Goal: Information Seeking & Learning: Learn about a topic

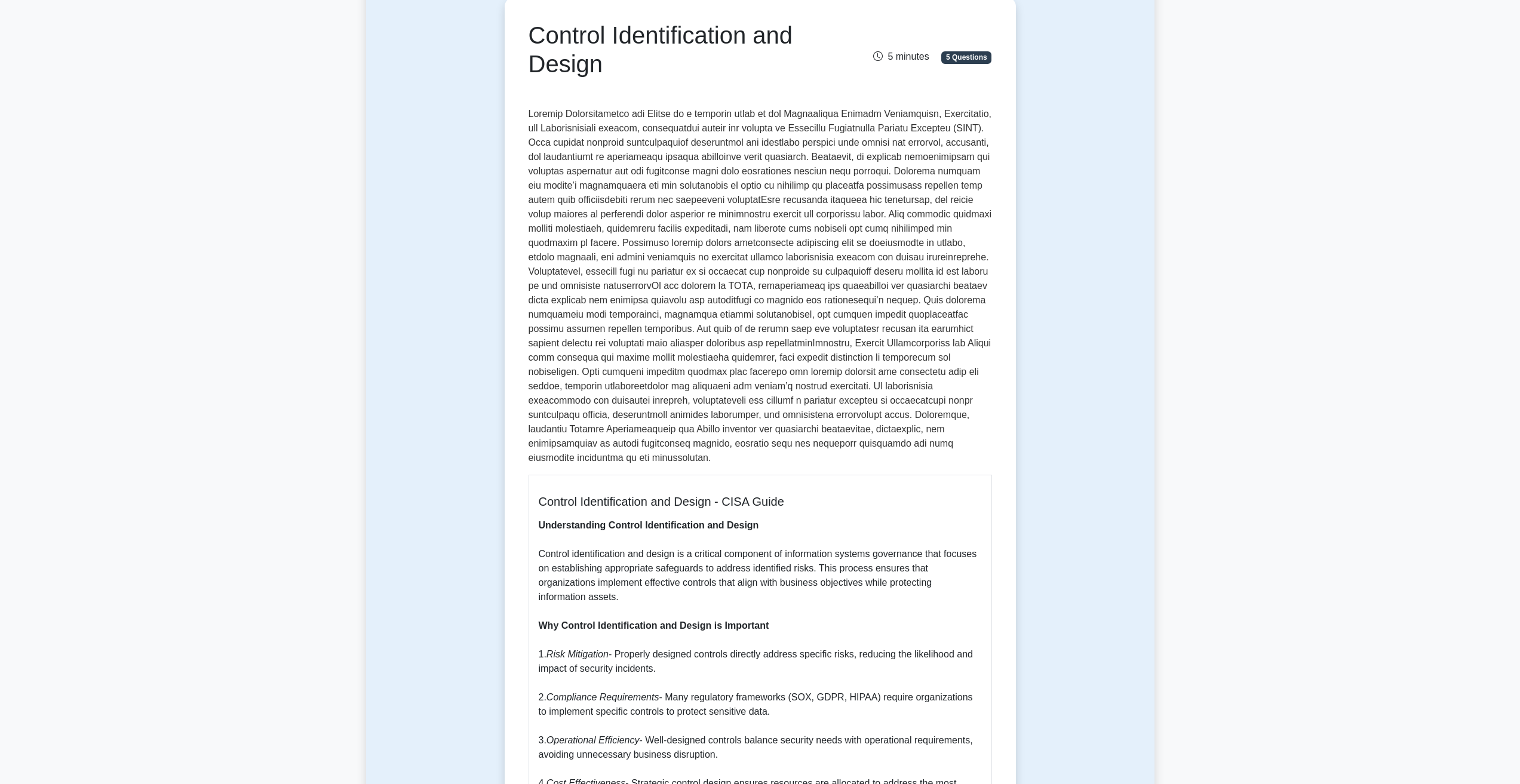
scroll to position [299, 0]
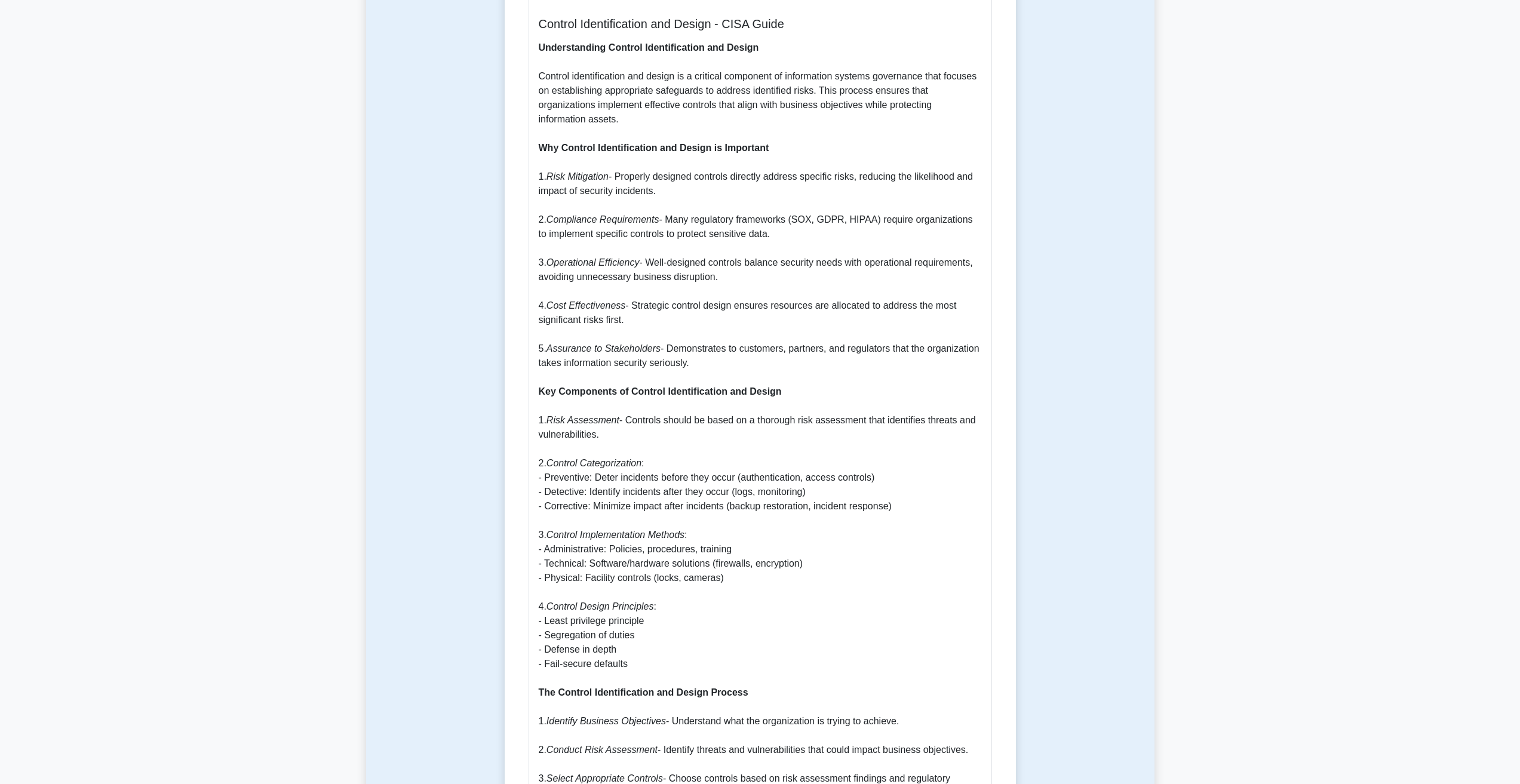
click at [669, 428] on p "Understanding Control Identification and Design Control identification and desi…" at bounding box center [760, 750] width 444 height 1418
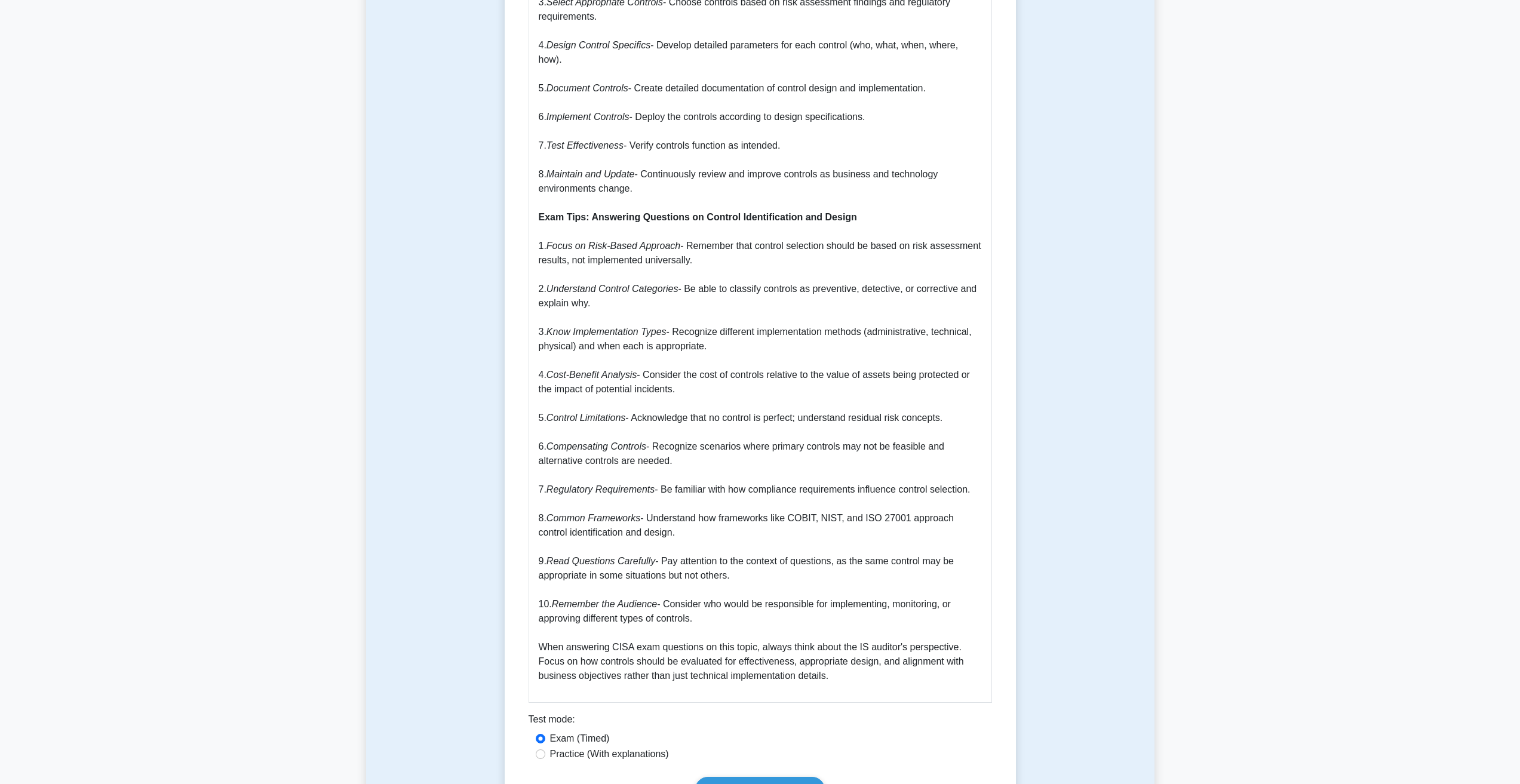
scroll to position [1433, 0]
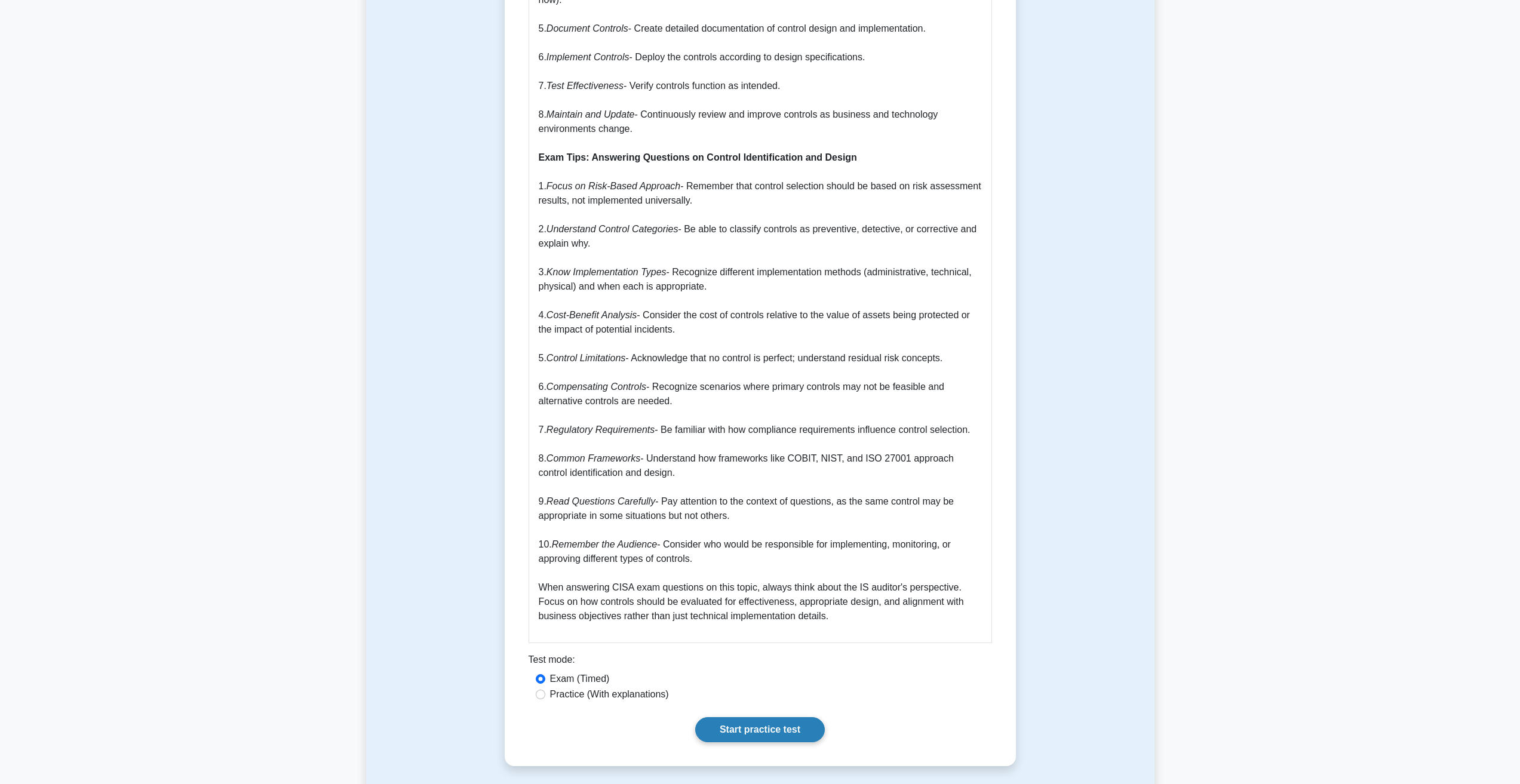
click at [755, 717] on link "Start practice test" at bounding box center [760, 730] width 130 height 25
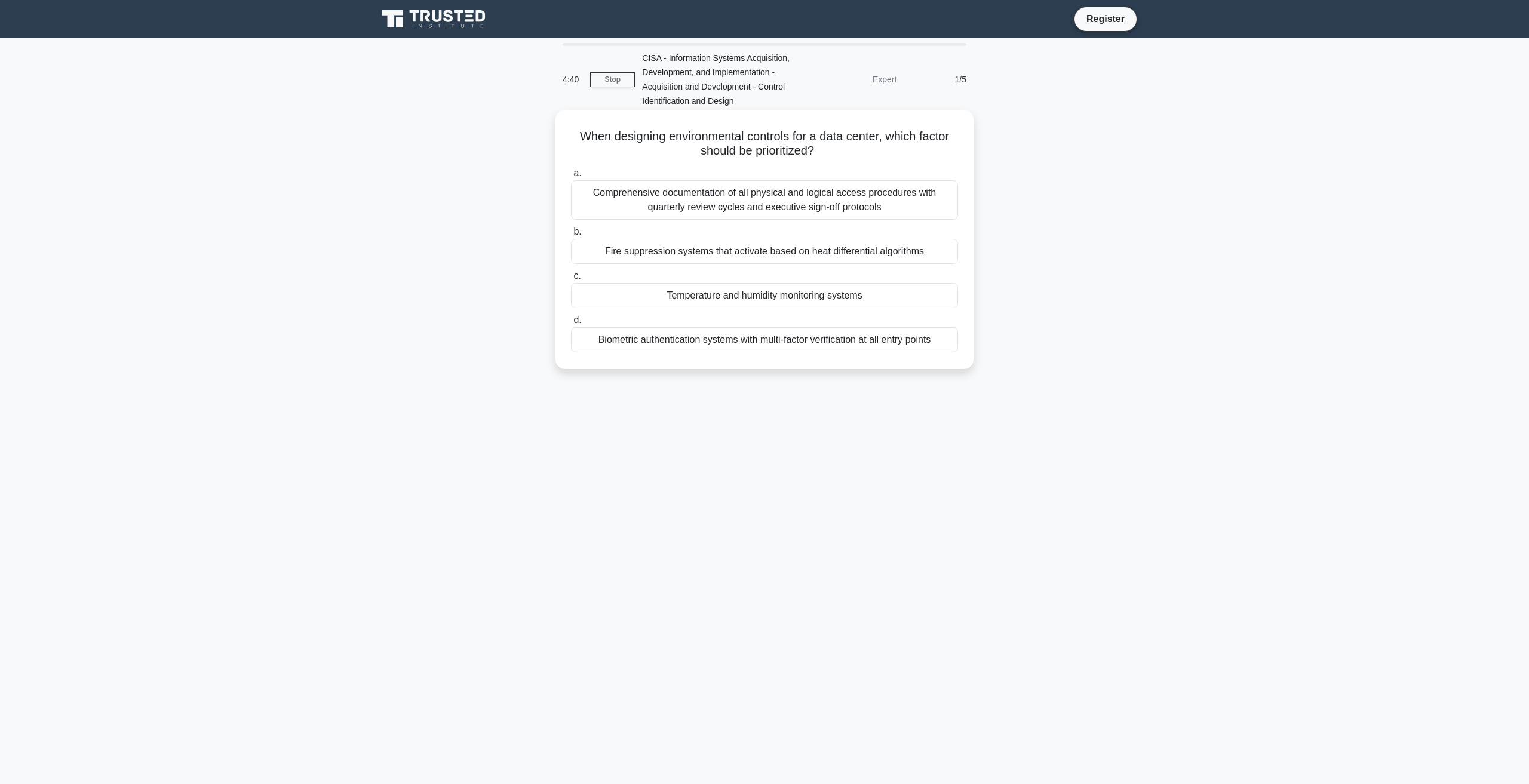
click at [679, 200] on div "Comprehensive documentation of all physical and logical access procedures with …" at bounding box center [764, 200] width 387 height 39
click at [571, 177] on input "a. Comprehensive documentation of all physical and logical access procedures wi…" at bounding box center [571, 173] width 0 height 8
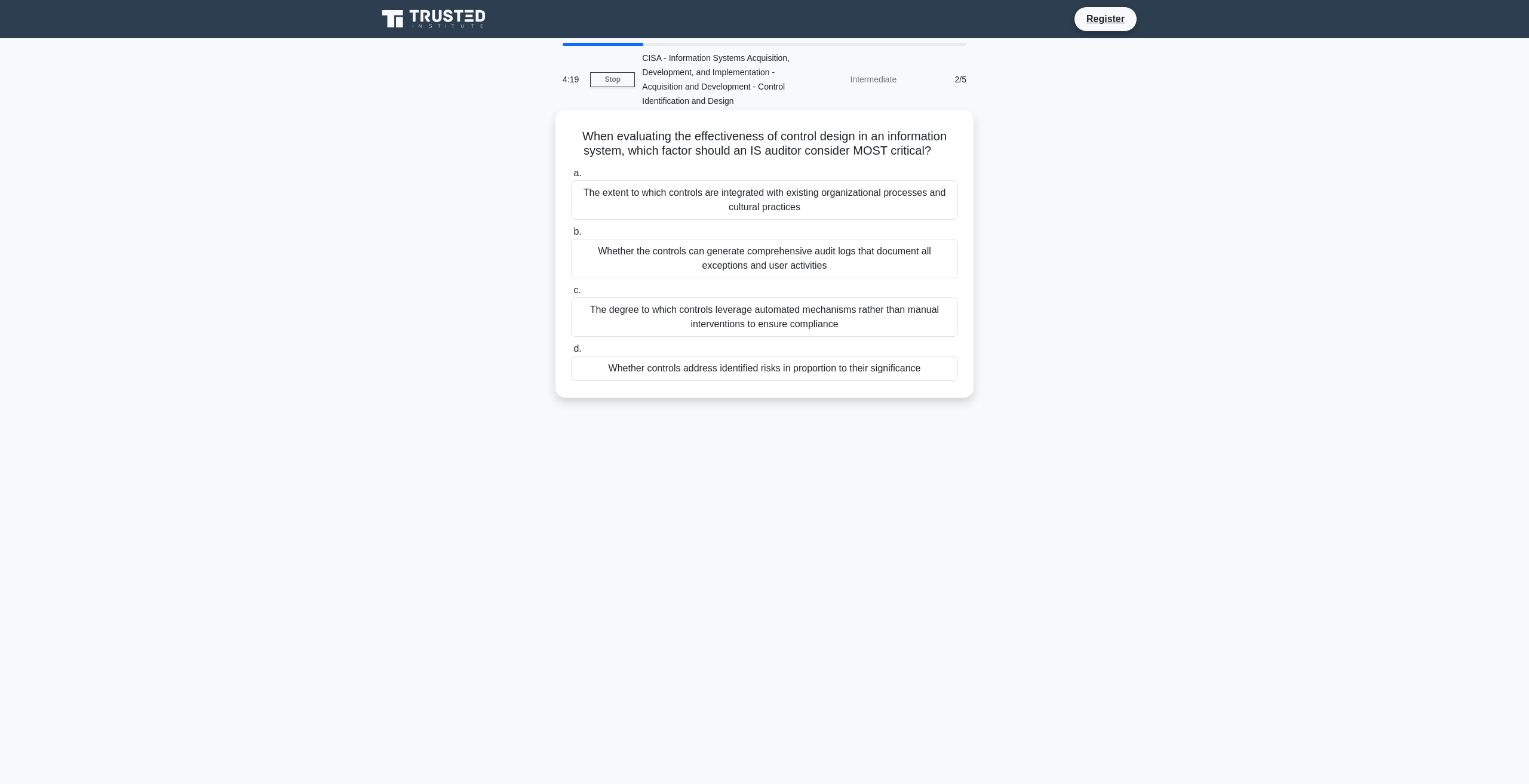
click at [720, 368] on div "Whether controls address identified risks in proportion to their significance" at bounding box center [764, 368] width 387 height 25
click at [571, 353] on input "d. Whether controls address identified risks in proportion to their significance" at bounding box center [571, 349] width 0 height 8
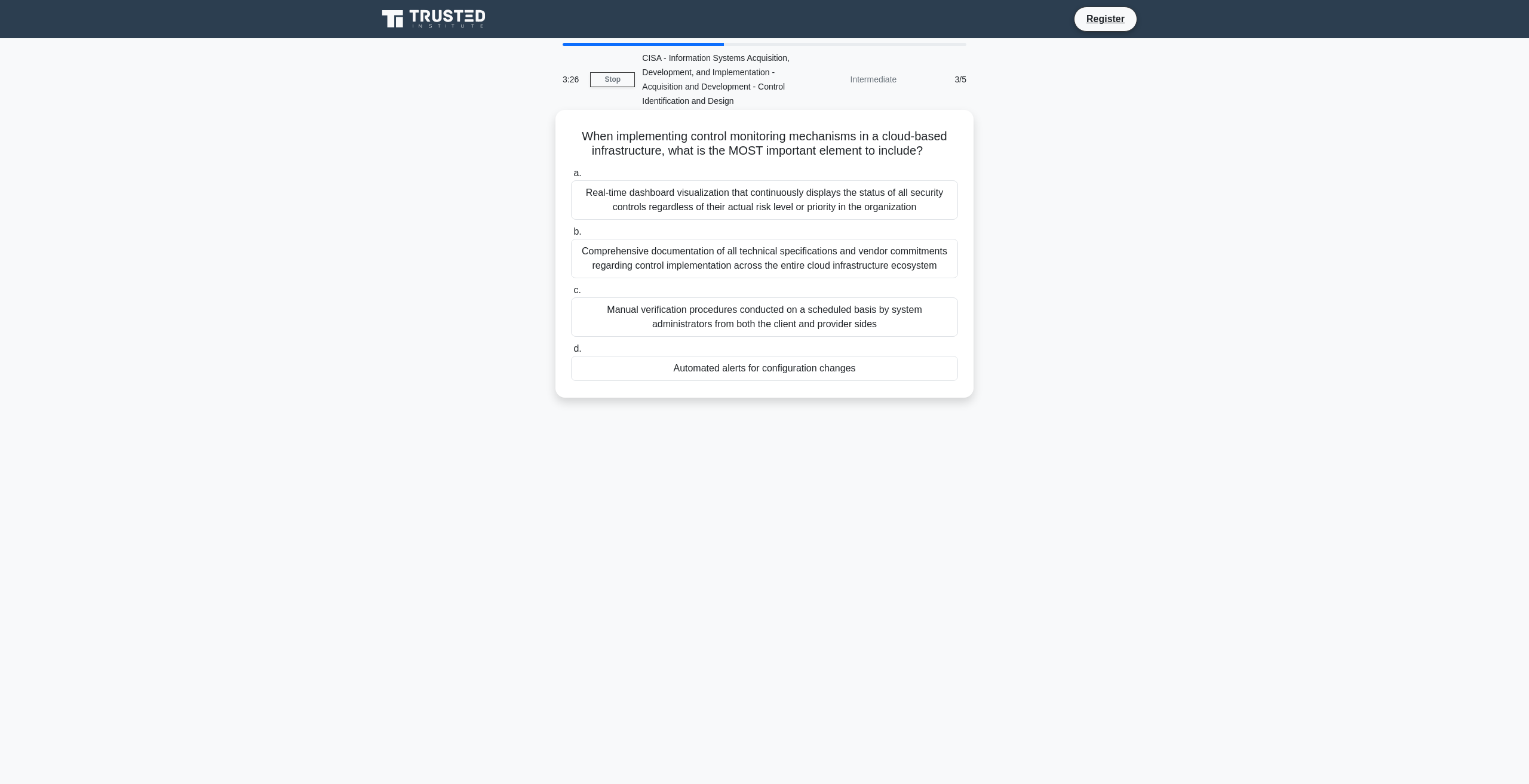
click at [701, 253] on div "Comprehensive documentation of all technical specifications and vendor commitme…" at bounding box center [764, 258] width 387 height 39
click at [571, 236] on input "b. Comprehensive documentation of all technical specifications and vendor commi…" at bounding box center [571, 232] width 0 height 8
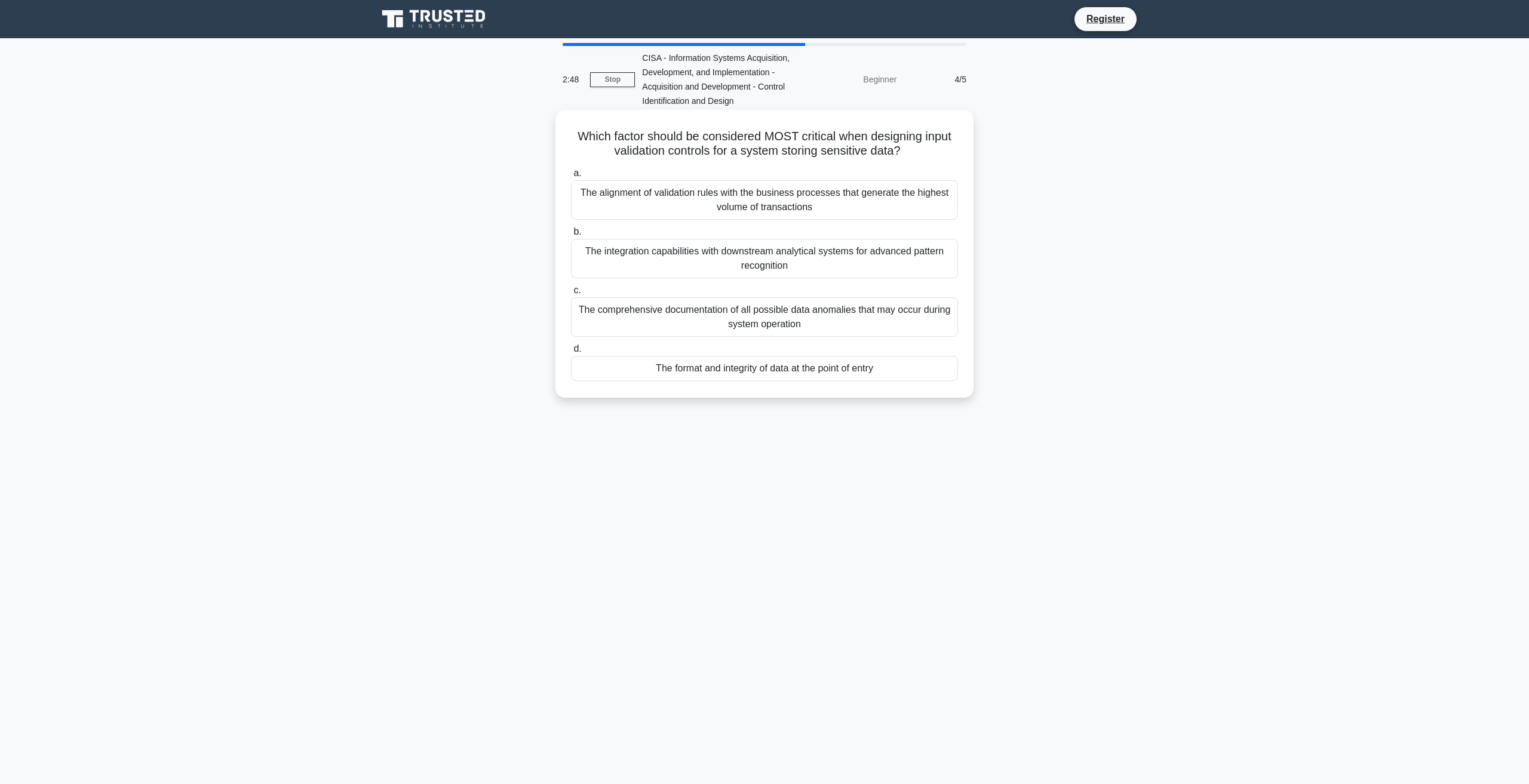
click at [730, 371] on div "The format and integrity of data at the point of entry" at bounding box center [764, 368] width 387 height 25
click at [571, 353] on input "d. The format and integrity of data at the point of entry" at bounding box center [571, 349] width 0 height 8
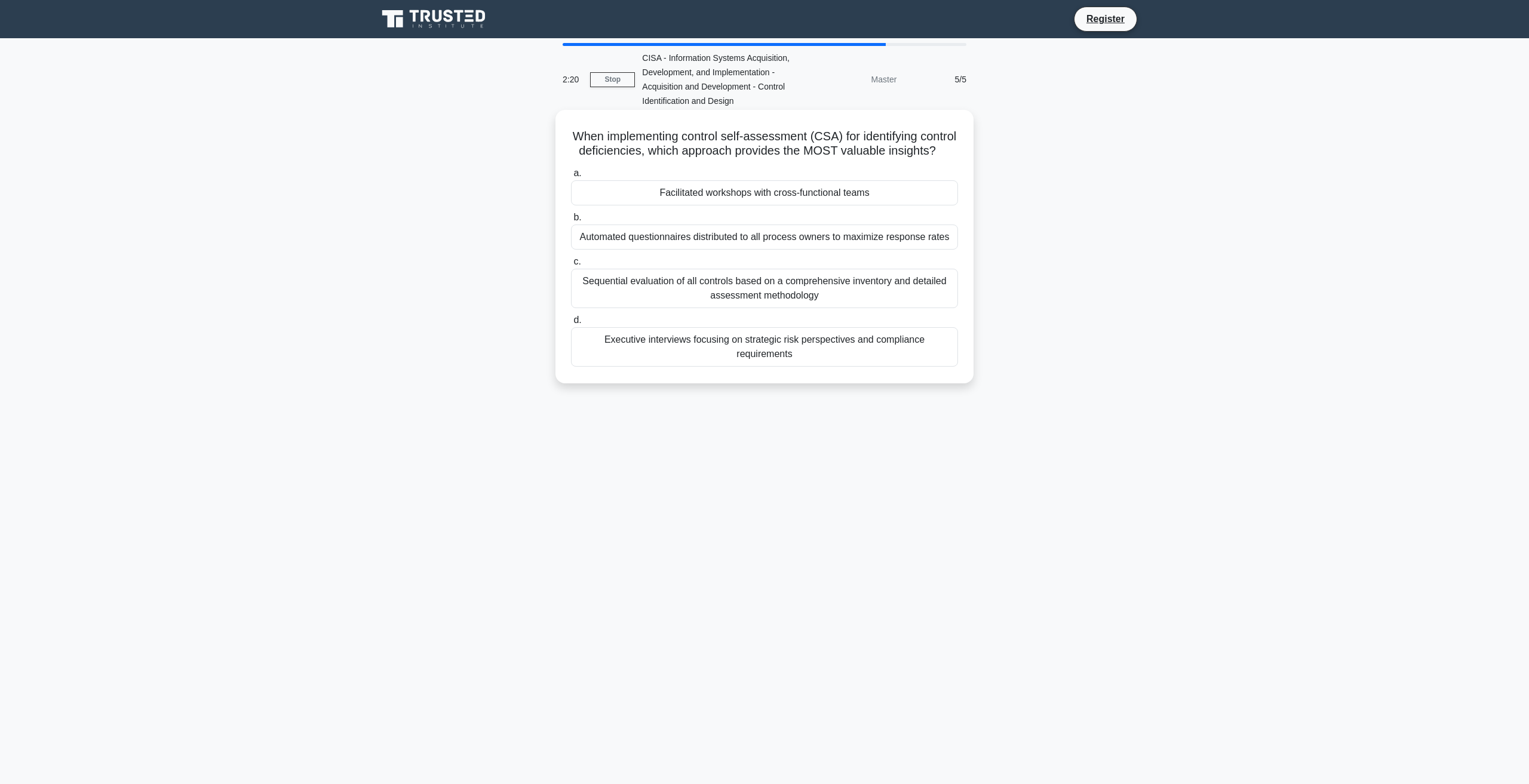
click at [713, 293] on div "Sequential evaluation of all controls based on a comprehensive inventory and de…" at bounding box center [764, 288] width 387 height 39
click at [571, 266] on input "c. Sequential evaluation of all controls based on a comprehensive inventory and…" at bounding box center [571, 262] width 0 height 8
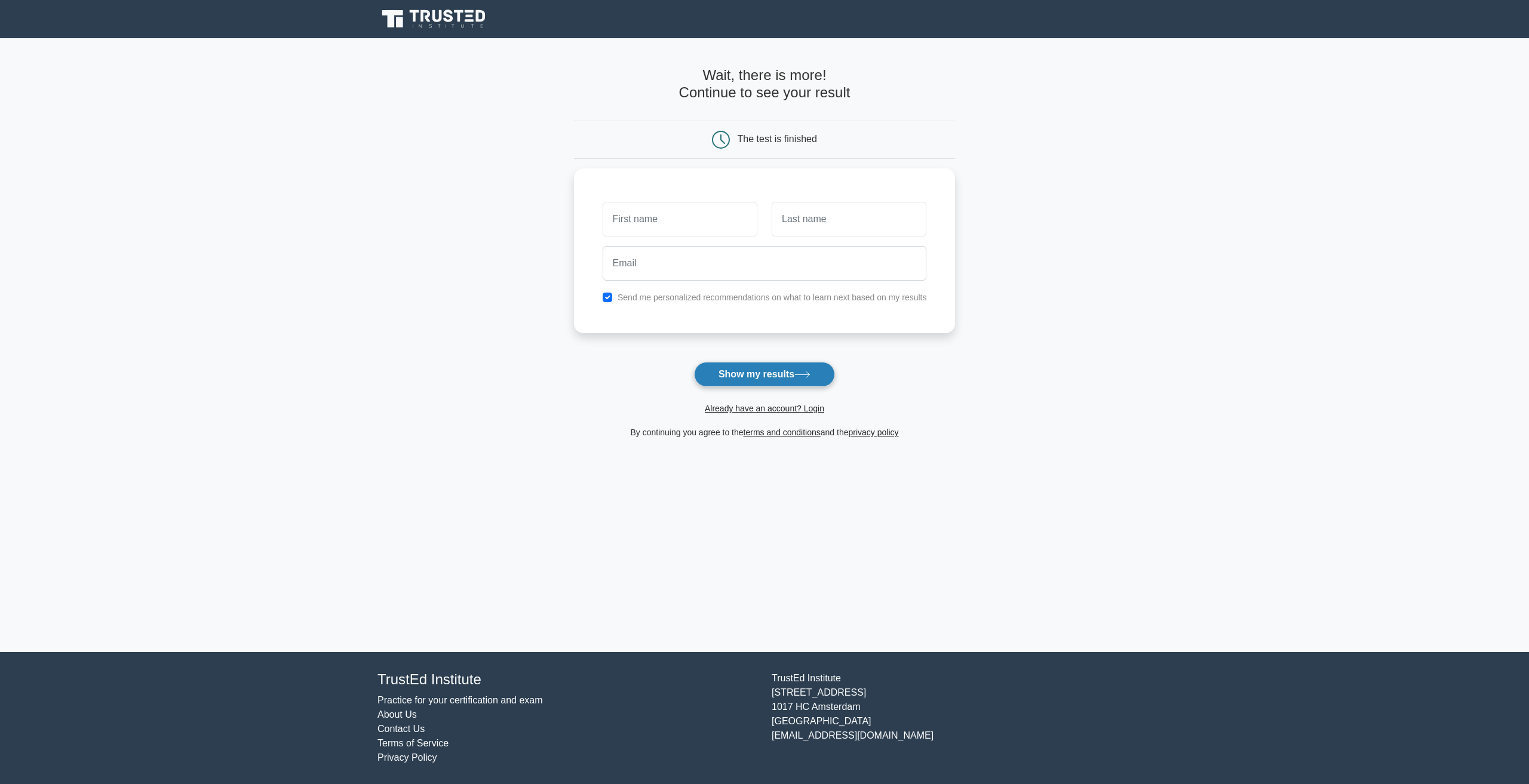
click at [754, 376] on button "Show my results" at bounding box center [764, 375] width 141 height 25
type input "[PERSON_NAME]"
click at [752, 370] on button "Show my results" at bounding box center [764, 375] width 141 height 25
type input "Bruce"
click at [734, 379] on button "Show my results" at bounding box center [764, 375] width 141 height 25
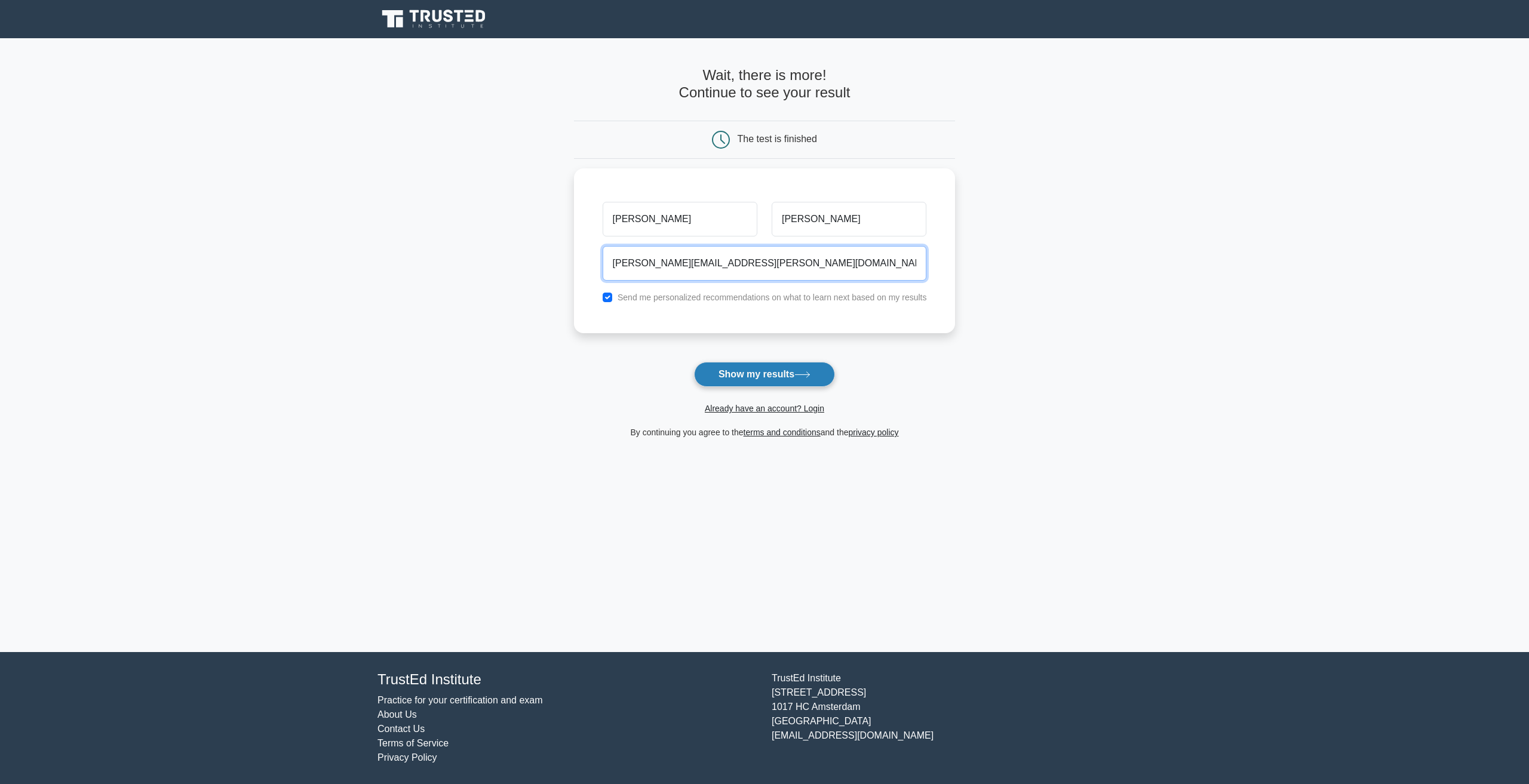
type input "james.a.bruce@jpmorgan.com"
click at [739, 376] on button "Show my results" at bounding box center [764, 375] width 141 height 25
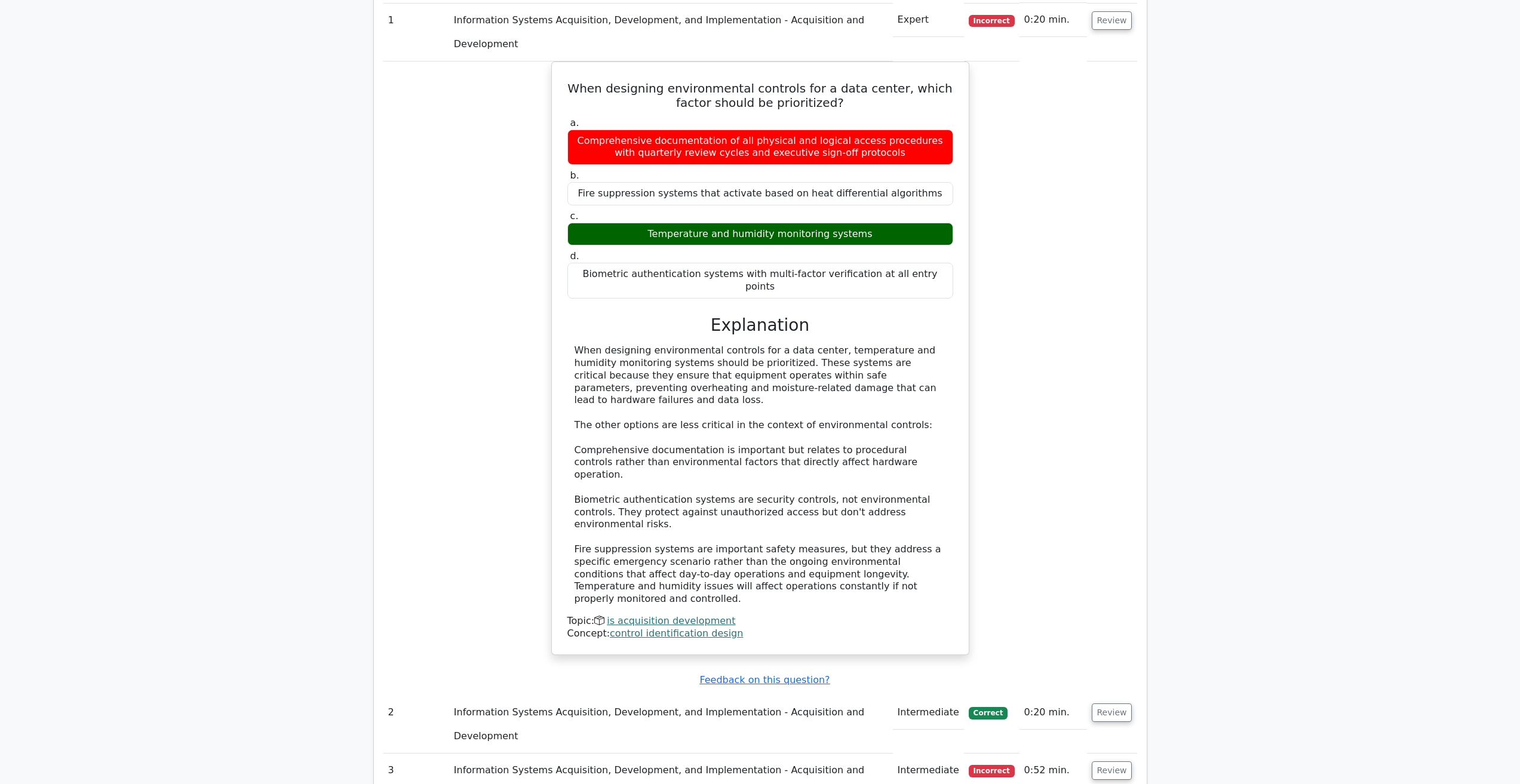
scroll to position [1134, 0]
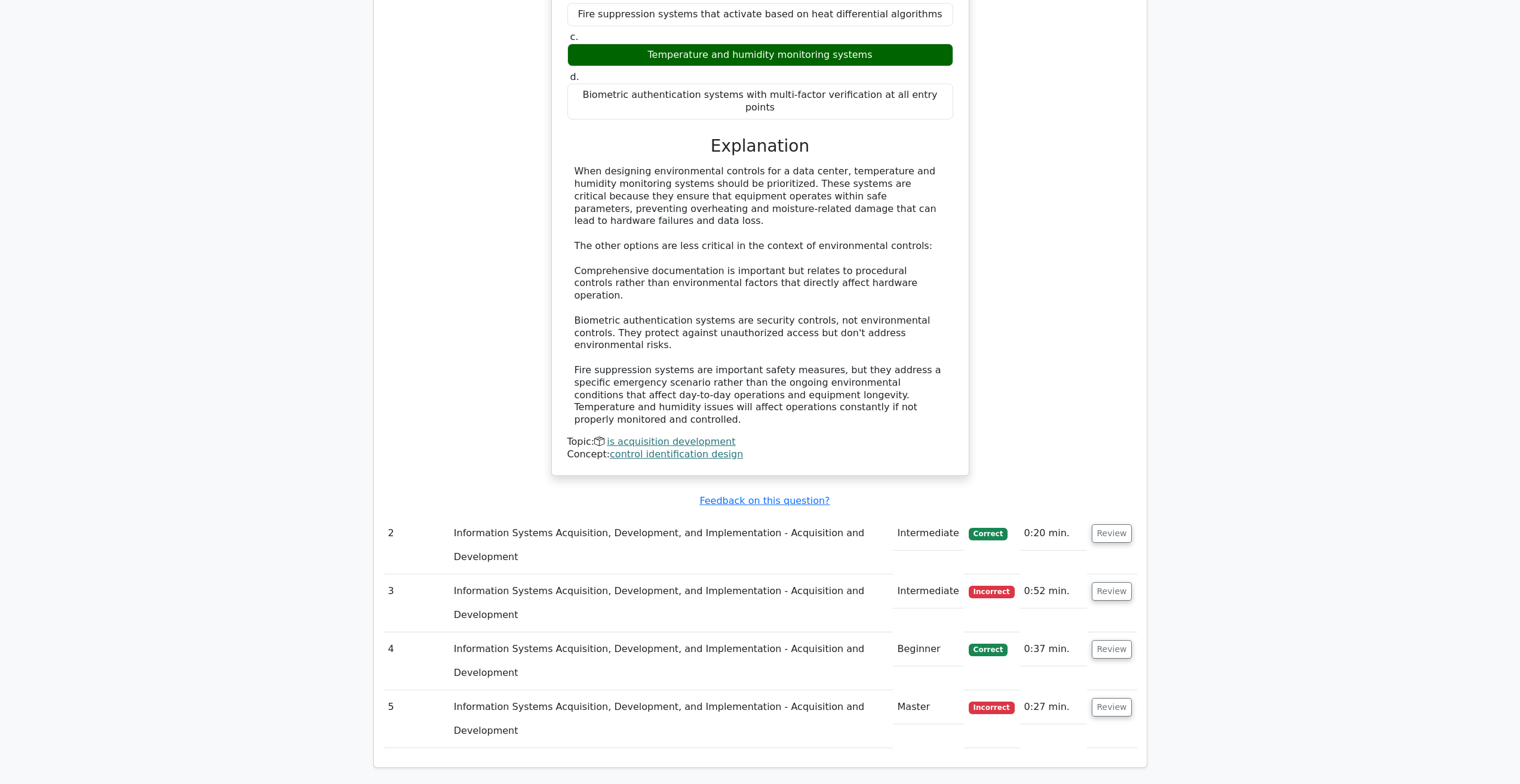
click at [497, 574] on td "Information Systems Acquisition, Development, and Implementation - Acquisition …" at bounding box center [670, 603] width 444 height 58
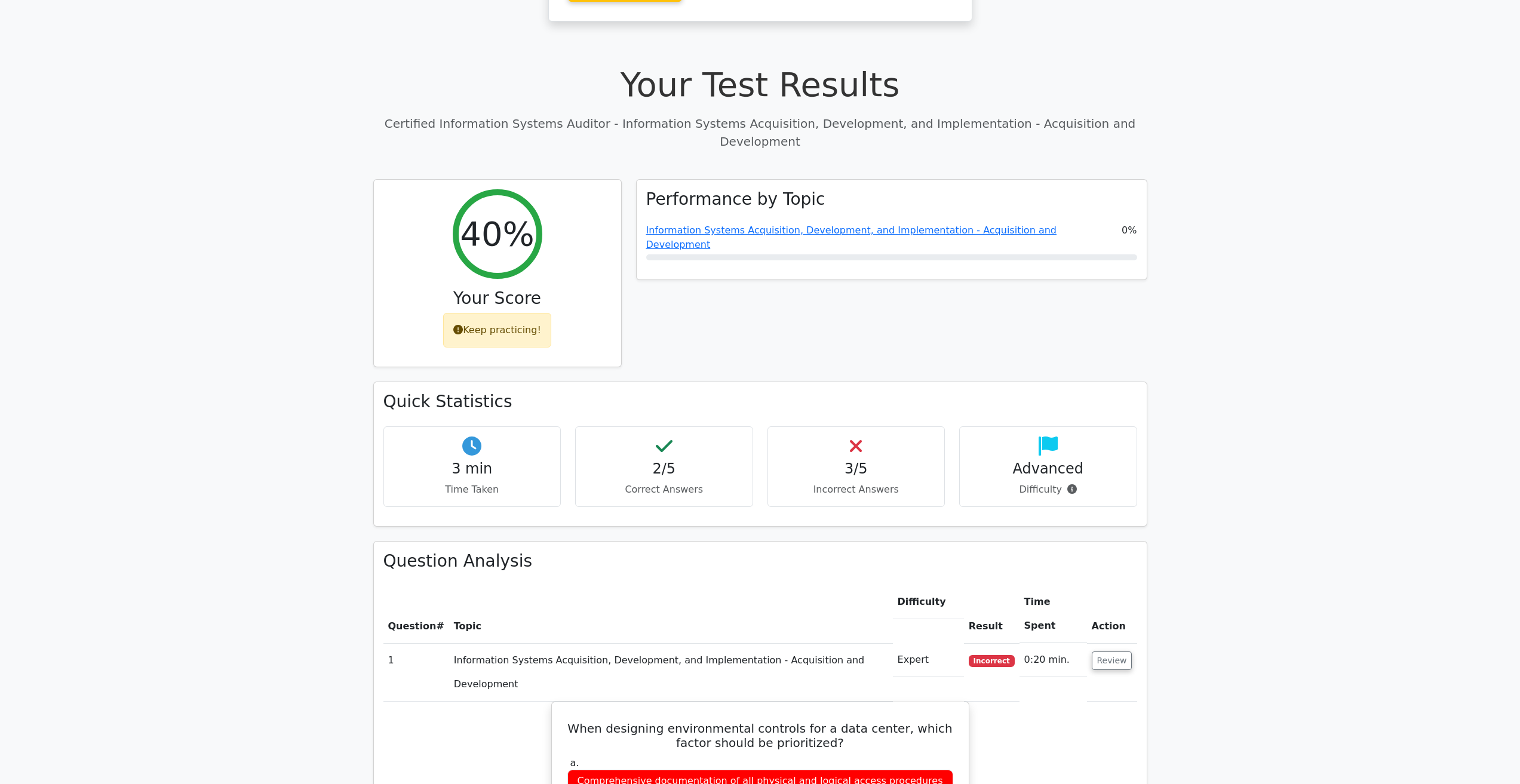
scroll to position [0, 0]
